Goal: Task Accomplishment & Management: Manage account settings

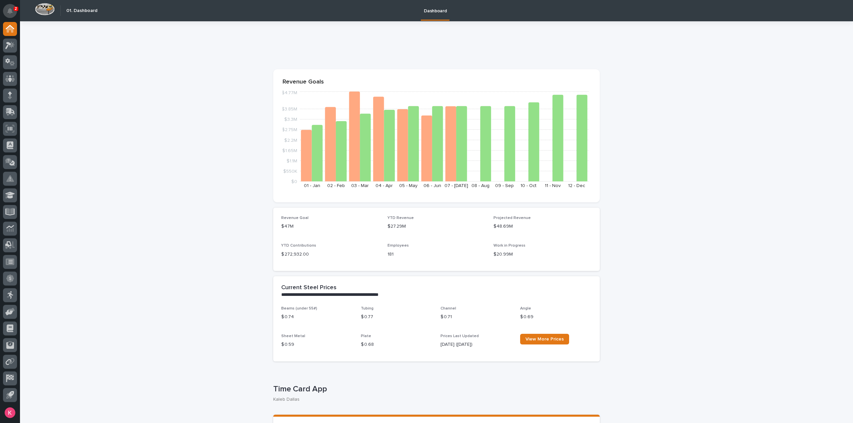
click at [7, 14] on button "Notifications" at bounding box center [10, 11] width 14 height 14
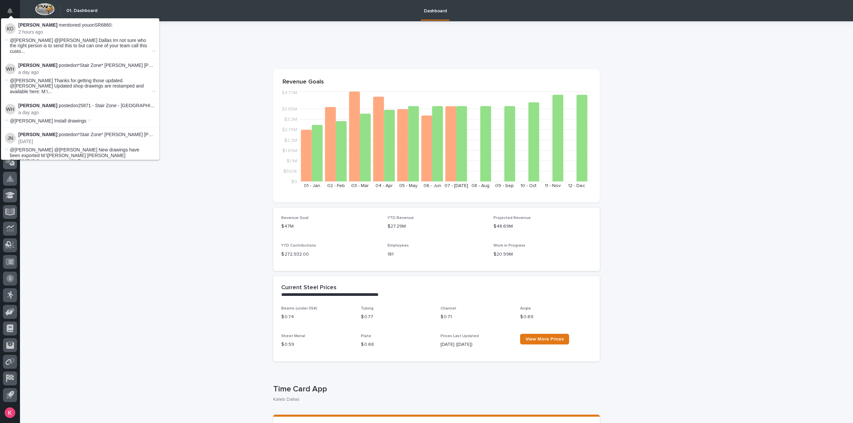
click at [94, 25] on p "[PERSON_NAME] mentioned you on SR6860 :" at bounding box center [86, 25] width 137 height 6
click at [98, 25] on p "[PERSON_NAME] mentioned you on SR6860 :" at bounding box center [86, 25] width 137 height 6
click at [101, 26] on p "[PERSON_NAME] mentioned you on SR6860 :" at bounding box center [86, 25] width 137 height 6
click at [131, 63] on p "[PERSON_NAME] posted on *Stair Zone* [PERSON_NAME] [PERSON_NAME] Steel - Crosso…" at bounding box center [86, 66] width 137 height 6
click at [83, 22] on li "[PERSON_NAME] mentioned you on SR6860 : 2 hours ago @[PERSON_NAME] @[PERSON_NAM…" at bounding box center [80, 38] width 158 height 40
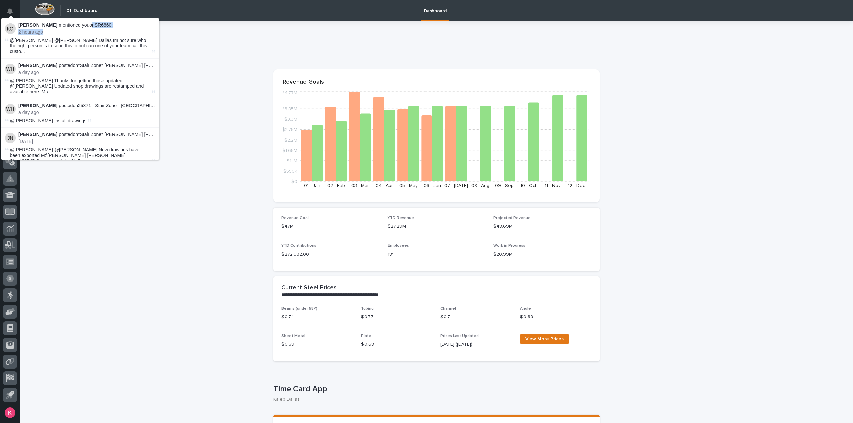
click at [84, 28] on div "[PERSON_NAME] mentioned you on SR6860 : 2 hours ago" at bounding box center [86, 28] width 137 height 13
click at [100, 23] on p "[PERSON_NAME] mentioned you on SR6860 :" at bounding box center [86, 25] width 137 height 6
click at [101, 24] on p "[PERSON_NAME] mentioned you on SR6860 :" at bounding box center [86, 25] width 137 height 6
drag, startPoint x: 91, startPoint y: 25, endPoint x: 105, endPoint y: 28, distance: 14.2
click at [105, 27] on p "[PERSON_NAME] mentioned you on SR6860 :" at bounding box center [86, 25] width 137 height 6
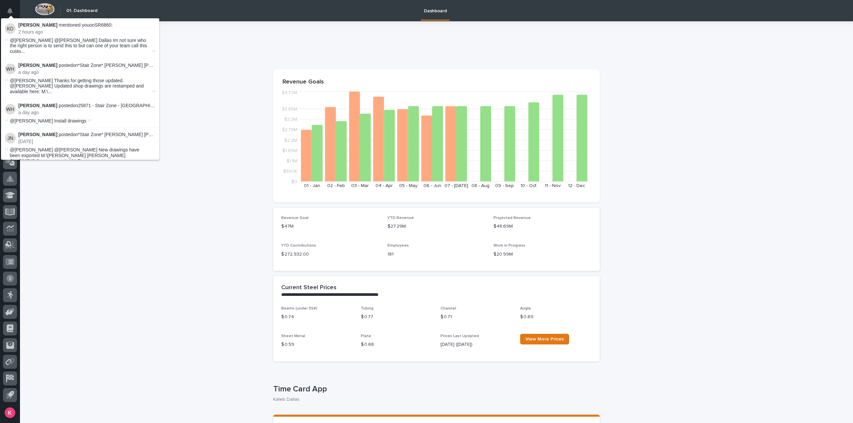
click at [105, 41] on span "@[PERSON_NAME] @[PERSON_NAME] Dallas Im not sure who the right person is to sen…" at bounding box center [80, 46] width 141 height 17
click at [145, 45] on span "@[PERSON_NAME] @[PERSON_NAME] Dallas Im not sure who the right person is to sen…" at bounding box center [80, 46] width 141 height 17
click at [151, 44] on li "[PERSON_NAME] mentioned you on SR6860 : 2 hours ago @[PERSON_NAME] @[PERSON_NAM…" at bounding box center [80, 38] width 158 height 40
drag, startPoint x: 133, startPoint y: 48, endPoint x: 127, endPoint y: 46, distance: 6.2
click at [130, 47] on span "@[PERSON_NAME] @[PERSON_NAME] Dallas Im not sure who the right person is to sen…" at bounding box center [80, 46] width 141 height 17
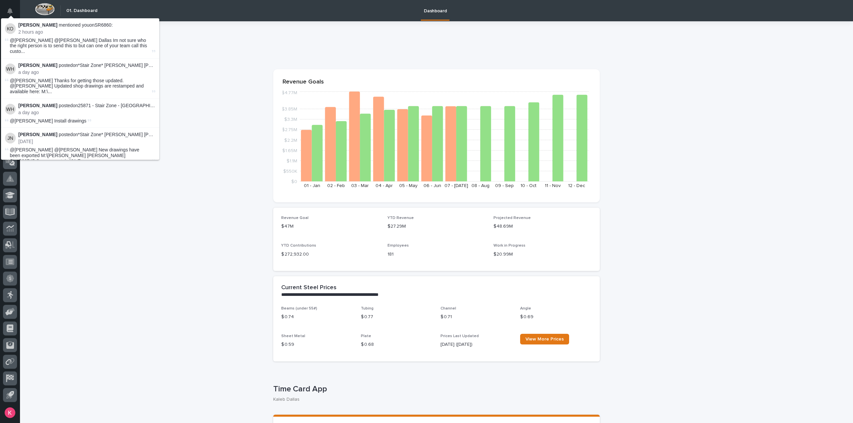
click at [91, 44] on span "@[PERSON_NAME] @[PERSON_NAME] Dallas Im not sure who the right person is to sen…" at bounding box center [80, 46] width 141 height 17
click at [87, 59] on li "[PERSON_NAME] posted on *Stair Zone* [PERSON_NAME] [PERSON_NAME] Steel - Crosso…" at bounding box center [80, 79] width 158 height 40
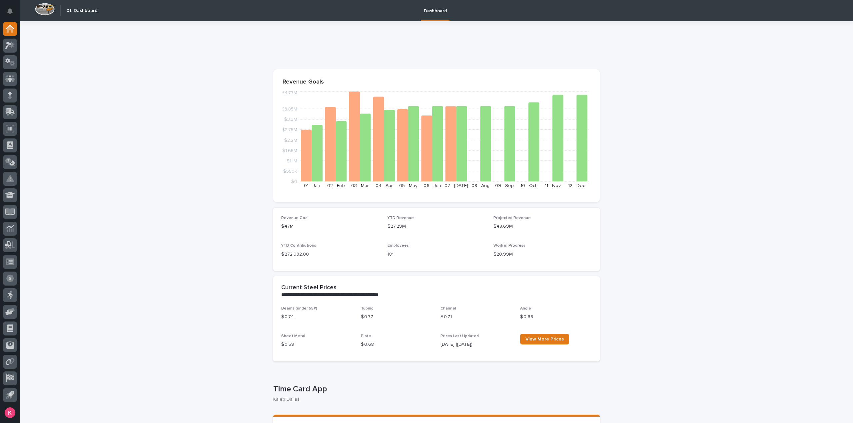
click at [285, 77] on section "Revenue Goals $0 $550K $1.1M $1.65M $2.2M $2.75M $3.3M $3.85M $4.77M [DATE] - […" at bounding box center [436, 135] width 326 height 133
click at [16, 44] on div at bounding box center [10, 46] width 14 height 14
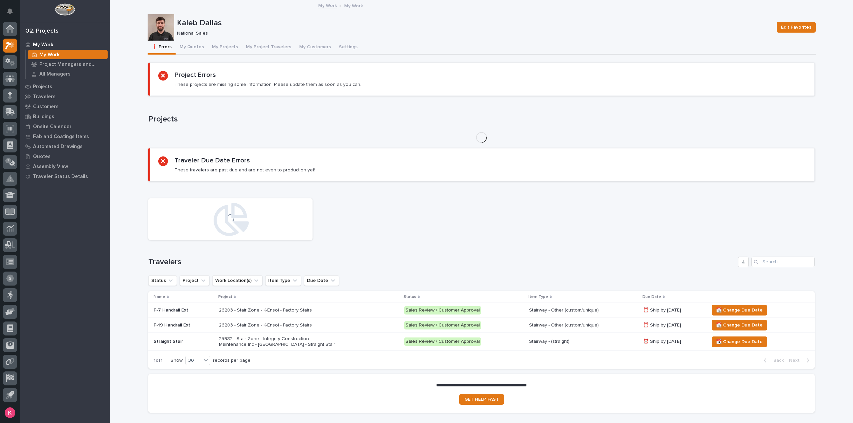
click at [177, 56] on div "Loading... Saving… Loading... Saving… Project Errors These projects are missing…" at bounding box center [482, 237] width 668 height 362
click at [183, 54] on button "My Quotes" at bounding box center [192, 48] width 32 height 14
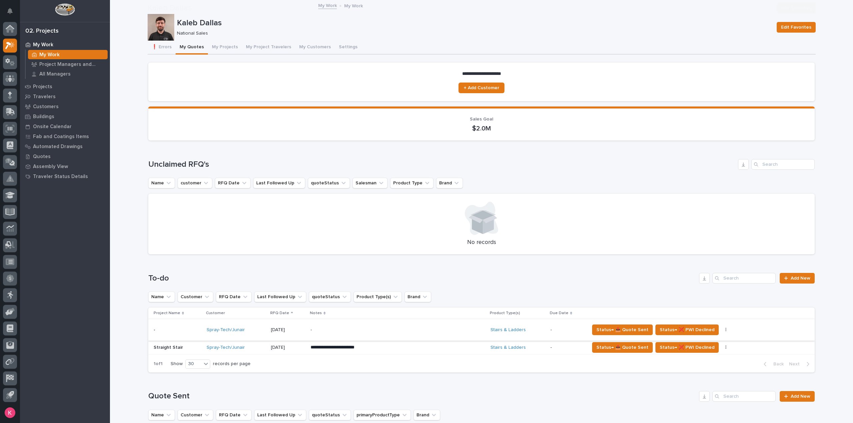
scroll to position [100, 0]
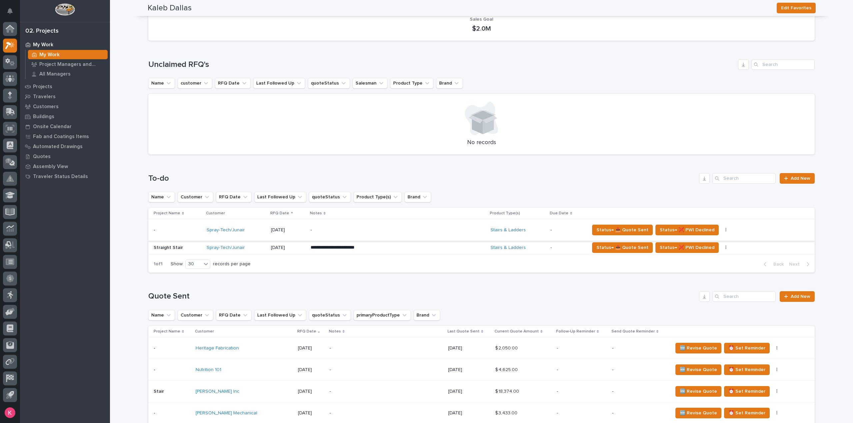
click at [409, 252] on div "**********" at bounding box center [397, 248] width 175 height 12
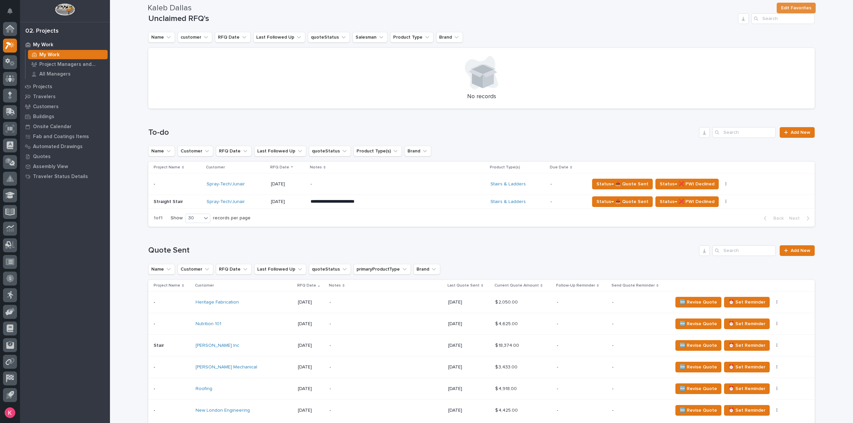
scroll to position [100, 0]
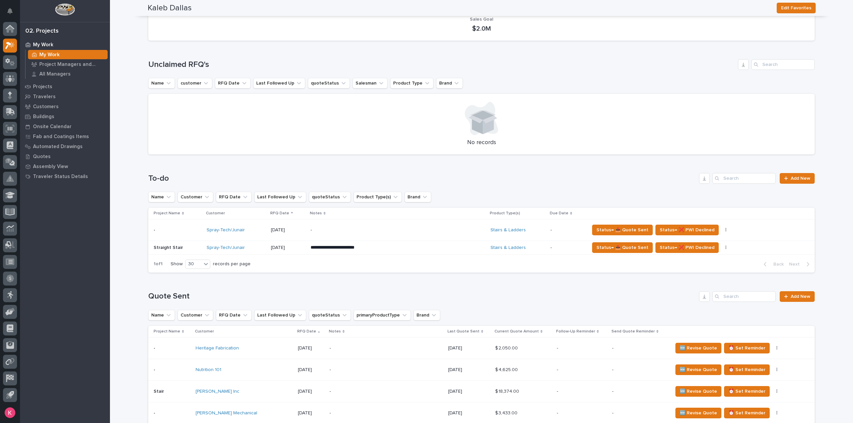
click at [338, 227] on div "-" at bounding box center [368, 230] width 117 height 15
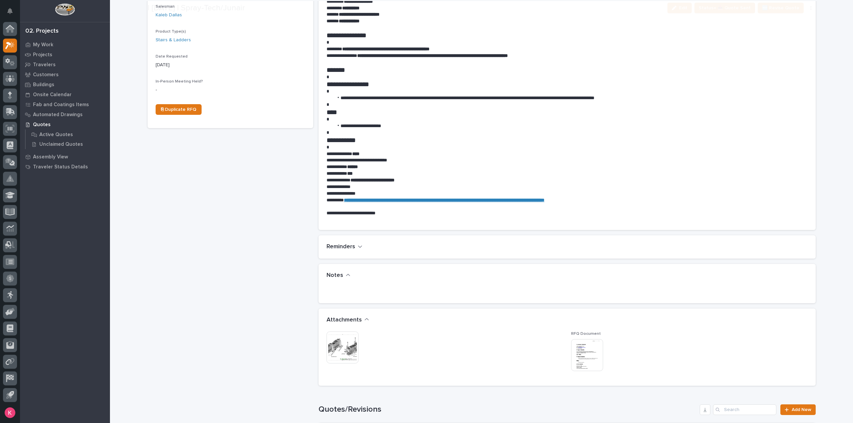
scroll to position [300, 0]
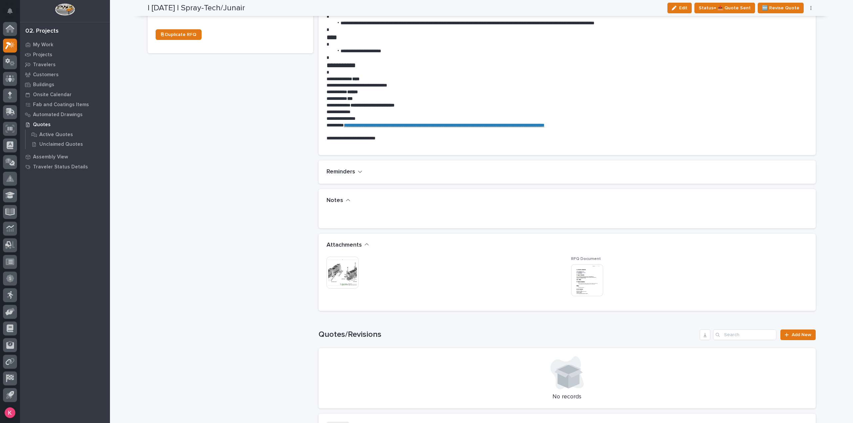
click at [354, 273] on img at bounding box center [342, 273] width 32 height 32
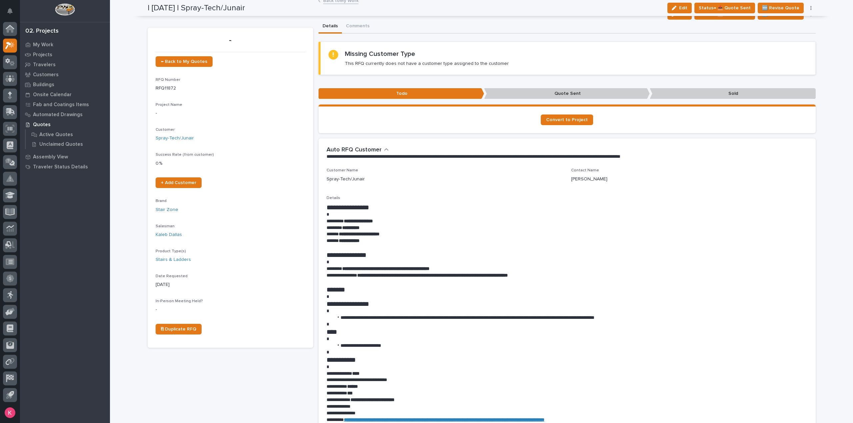
scroll to position [0, 0]
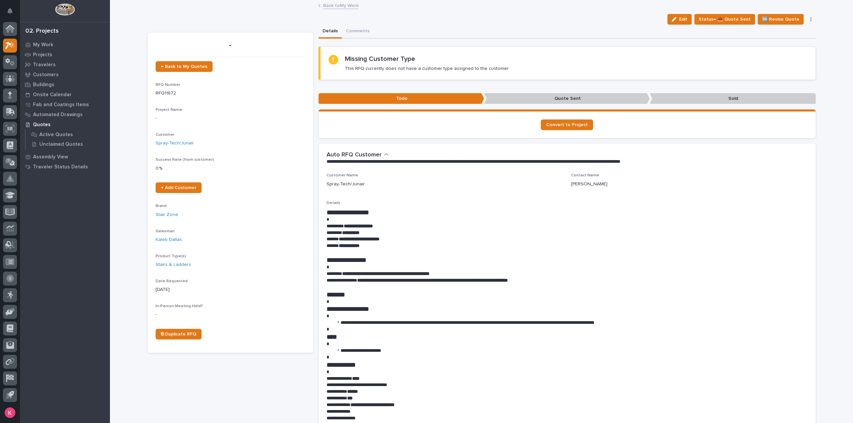
drag, startPoint x: 686, startPoint y: 20, endPoint x: 316, endPoint y: 238, distance: 429.9
click at [685, 20] on span "Edit" at bounding box center [683, 19] width 8 height 6
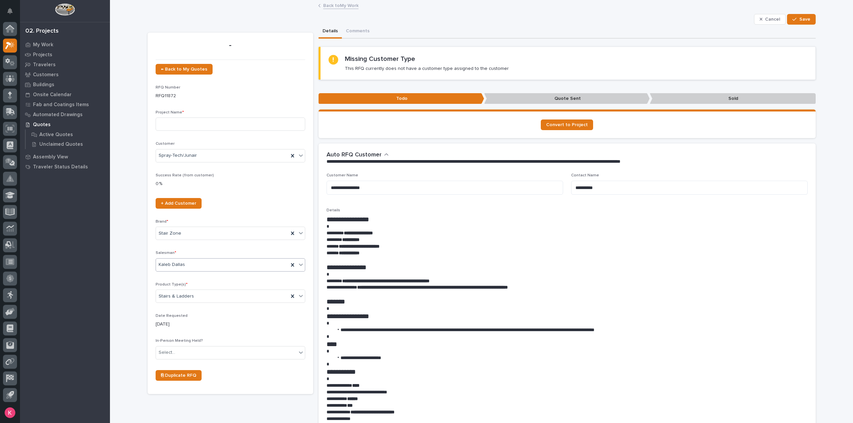
click at [240, 260] on div "Kaleb Dallas" at bounding box center [222, 264] width 133 height 11
click at [219, 341] on div "[PERSON_NAME]" at bounding box center [227, 340] width 149 height 12
drag, startPoint x: 793, startPoint y: 17, endPoint x: 791, endPoint y: 22, distance: 6.0
click at [793, 17] on icon "button" at bounding box center [794, 19] width 4 height 5
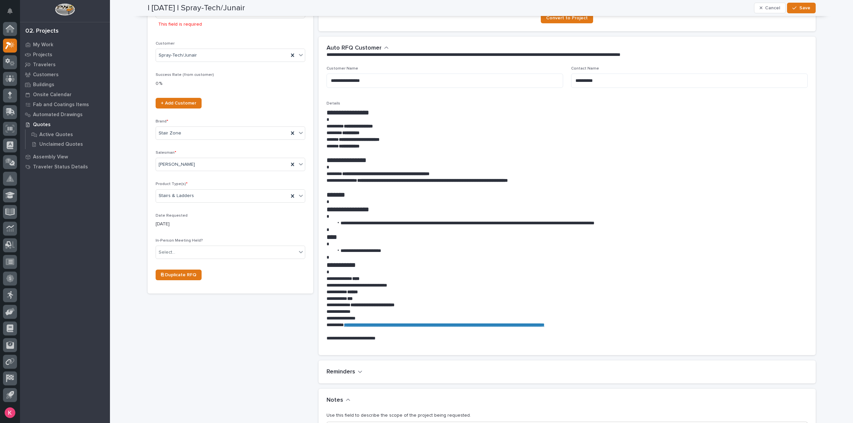
scroll to position [0, 0]
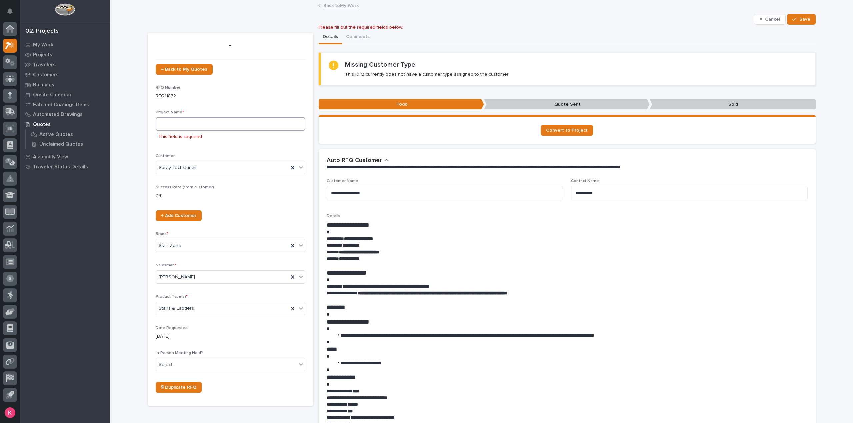
click at [177, 124] on input at bounding box center [231, 124] width 150 height 13
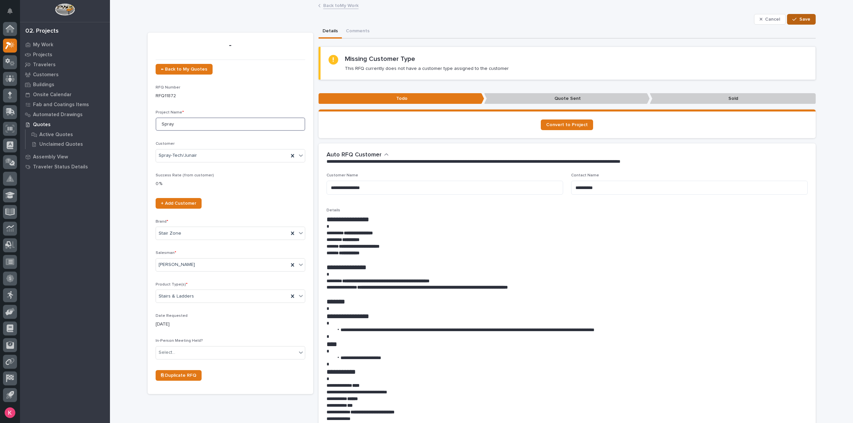
type input "Spray"
click at [808, 15] on button "Save" at bounding box center [801, 19] width 28 height 11
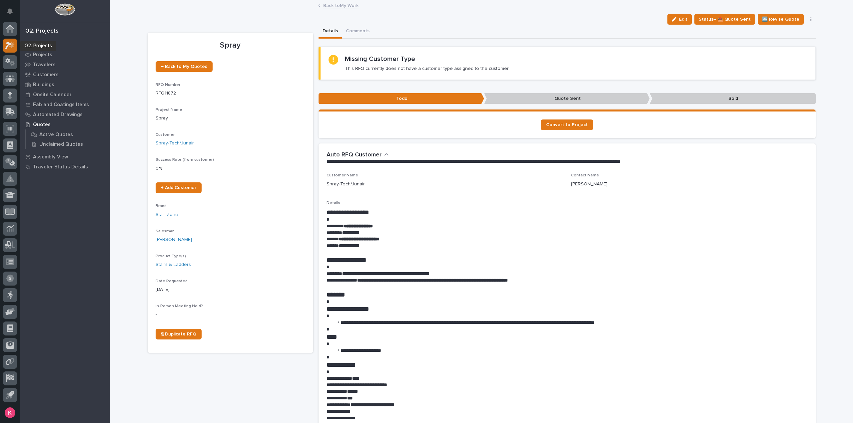
click at [13, 44] on icon at bounding box center [12, 44] width 6 height 7
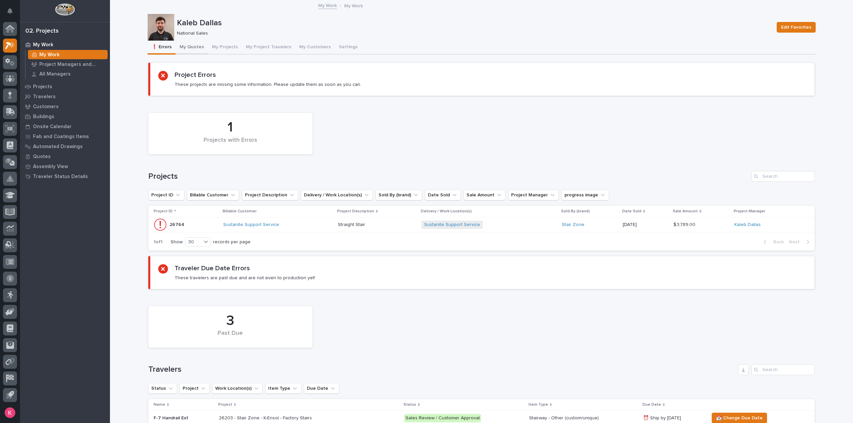
click at [181, 51] on button "My Quotes" at bounding box center [192, 48] width 32 height 14
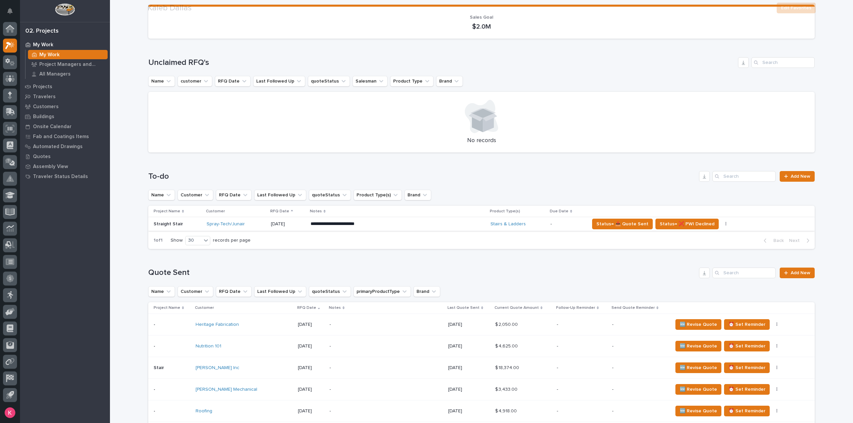
scroll to position [167, 0]
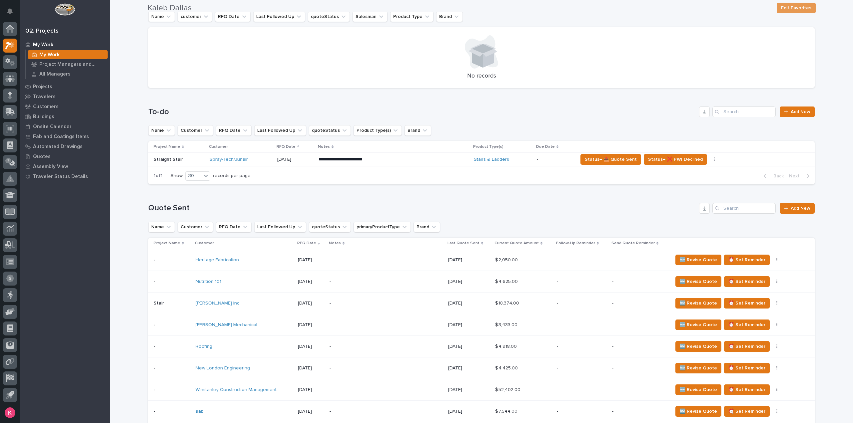
click at [409, 163] on p "**********" at bounding box center [376, 159] width 117 height 7
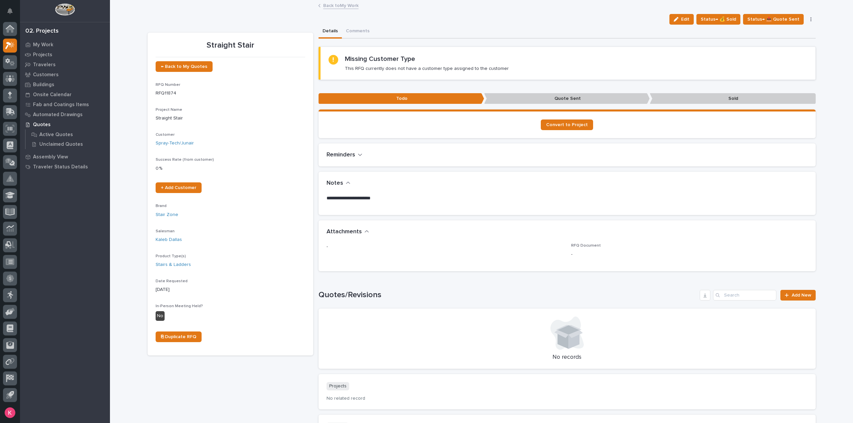
click at [810, 18] on icon "button" at bounding box center [810, 19] width 1 height 5
click at [771, 111] on button "Delete" at bounding box center [782, 107] width 60 height 11
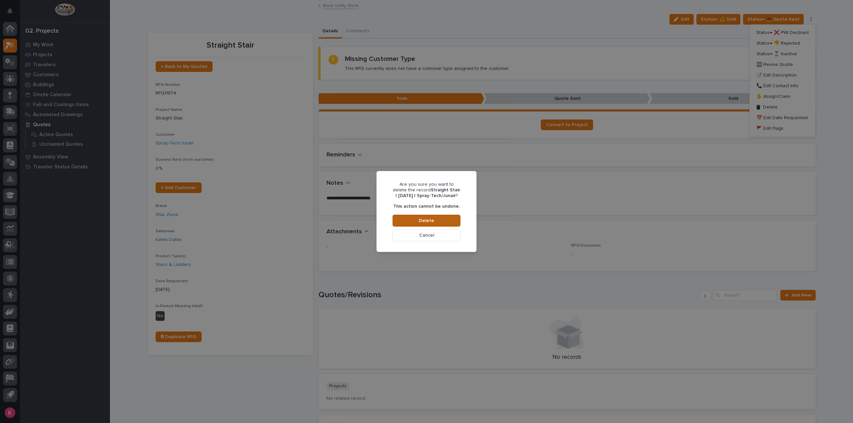
click at [424, 224] on span "Delete" at bounding box center [426, 221] width 15 height 6
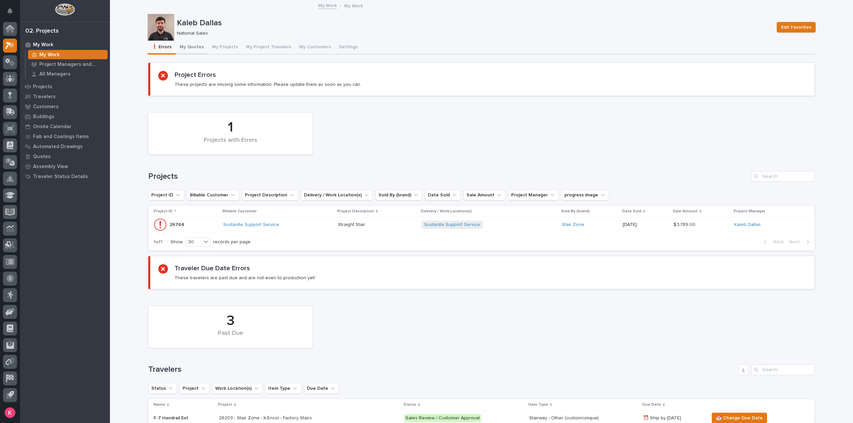
click at [187, 49] on button "My Quotes" at bounding box center [192, 48] width 32 height 14
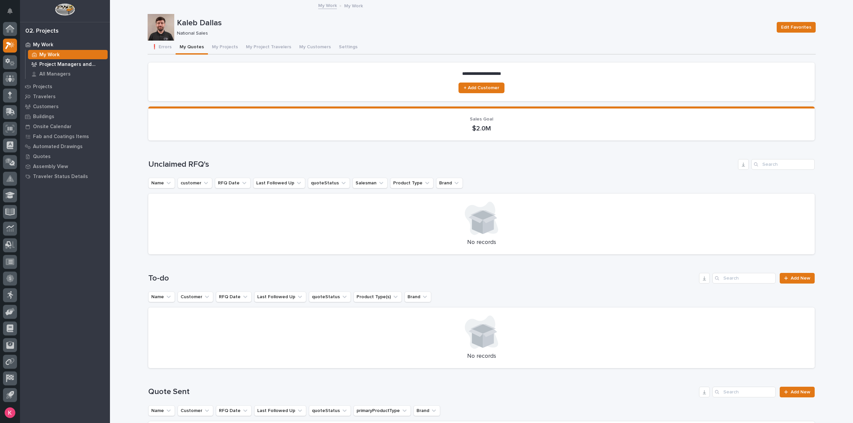
click at [68, 65] on p "Project Managers and Engineers" at bounding box center [72, 65] width 66 height 6
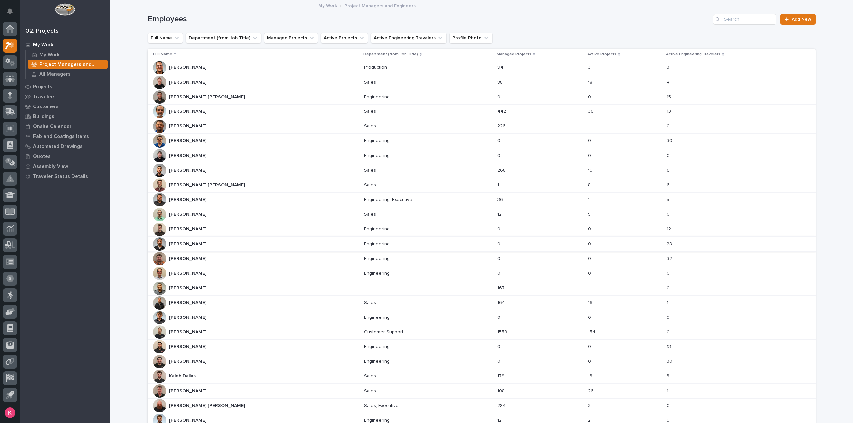
scroll to position [151, 0]
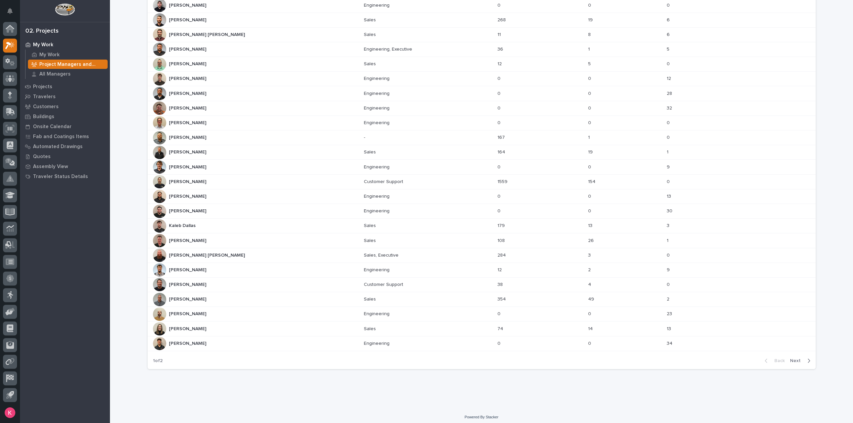
click at [793, 359] on span "Next" at bounding box center [797, 361] width 15 height 6
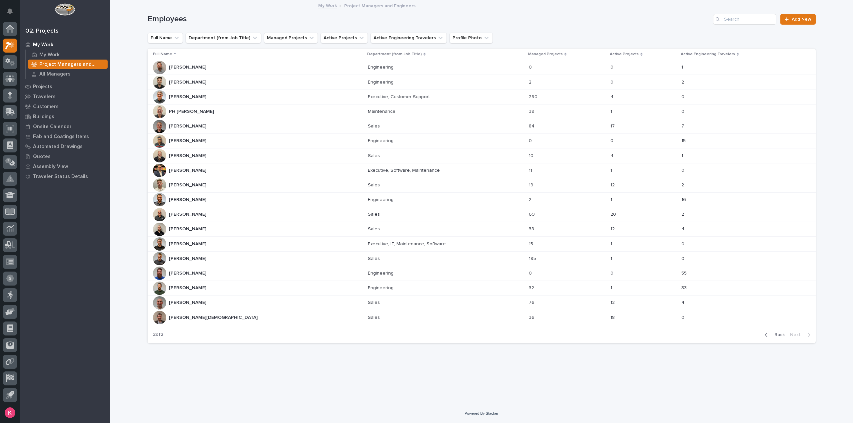
click at [216, 159] on div "[PERSON_NAME] [PERSON_NAME]" at bounding box center [257, 155] width 209 height 13
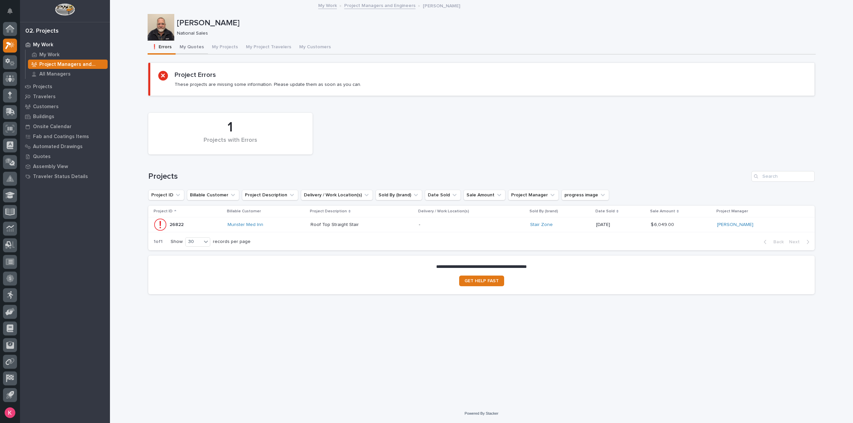
click at [192, 49] on button "My Quotes" at bounding box center [192, 48] width 32 height 14
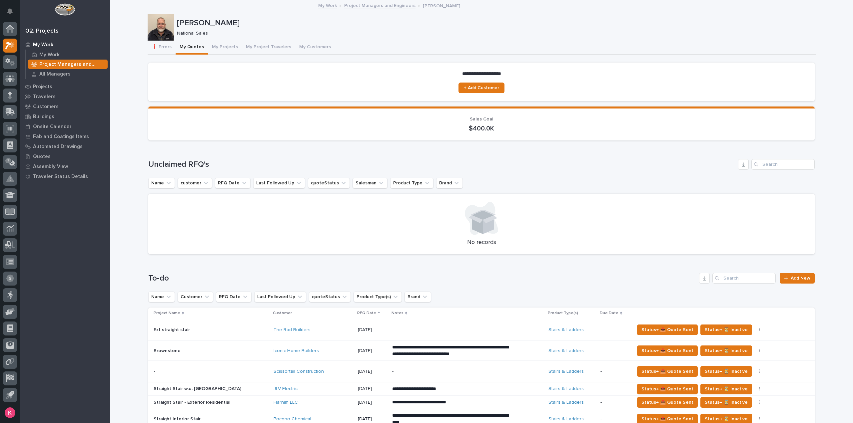
click at [65, 63] on p "Project Managers and Engineers" at bounding box center [72, 65] width 66 height 6
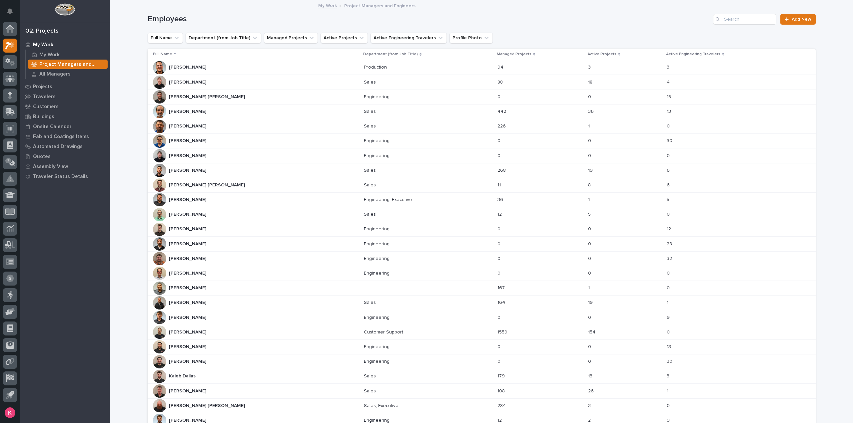
click at [219, 183] on div "[PERSON_NAME] [PERSON_NAME] [PERSON_NAME] [PERSON_NAME]" at bounding box center [256, 185] width 206 height 13
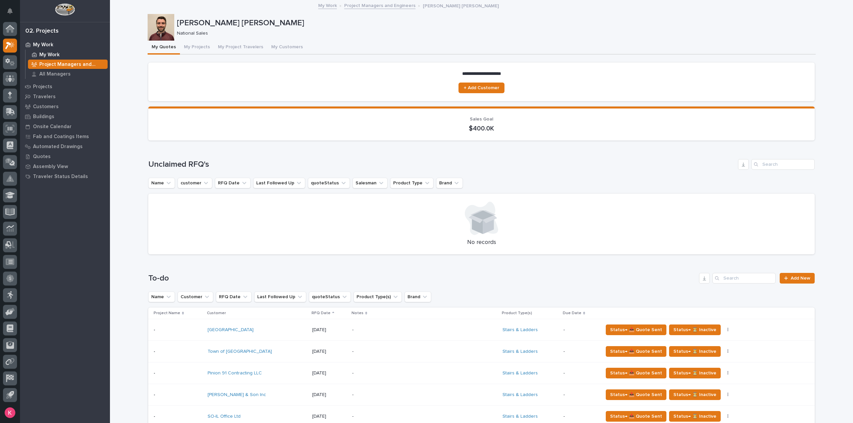
click at [48, 52] on p "My Work" at bounding box center [49, 55] width 20 height 6
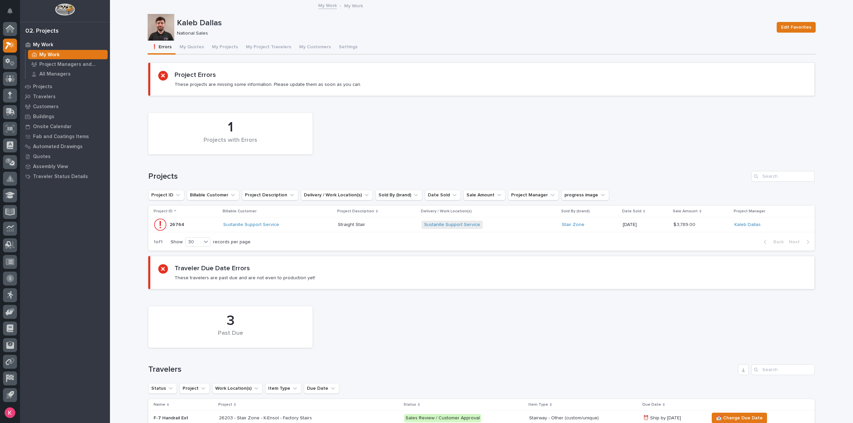
scroll to position [154, 0]
